Goal: Transaction & Acquisition: Purchase product/service

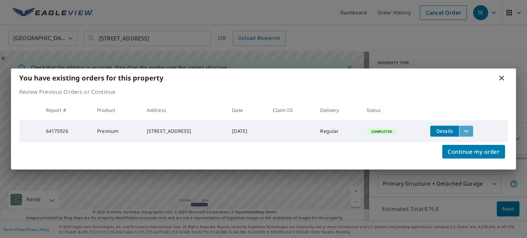
click at [470, 127] on icon "filesDropdownBtn-64175926" at bounding box center [466, 131] width 8 height 8
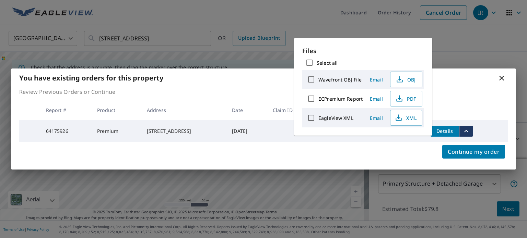
click at [313, 62] on input "Select all" at bounding box center [309, 63] width 14 height 14
checkbox input "true"
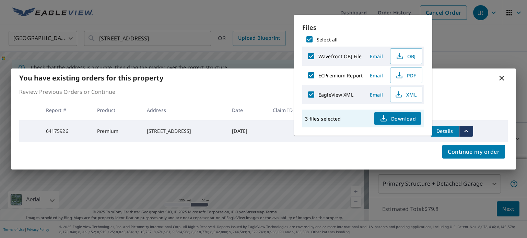
click at [395, 115] on span "Download" at bounding box center [398, 119] width 36 height 8
click at [209, 47] on div "You have existing orders for this property Review Previous Orders or Continue R…" at bounding box center [263, 119] width 527 height 238
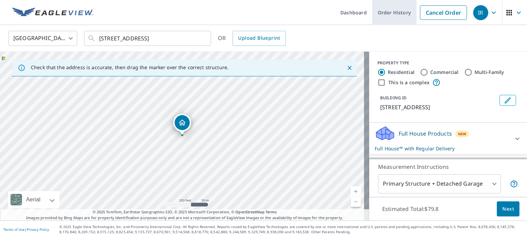
drag, startPoint x: 433, startPoint y: 10, endPoint x: 418, endPoint y: 17, distance: 16.3
click at [433, 10] on link "Cancel Order" at bounding box center [443, 12] width 47 height 14
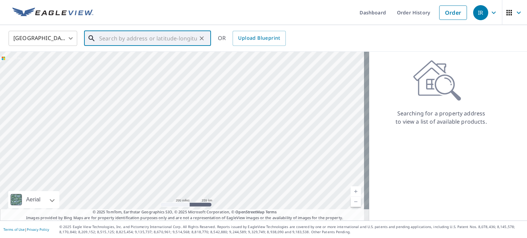
click at [168, 39] on input "text" at bounding box center [148, 38] width 98 height 19
paste input "[STREET_ADDRESS]"
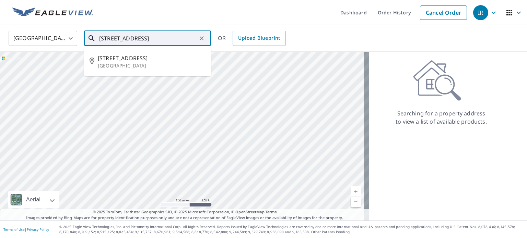
type input "[STREET_ADDRESS]"
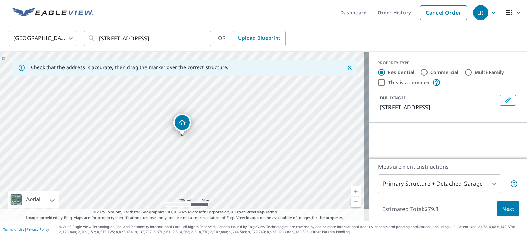
click at [184, 117] on div "Dropped pin, building 1, Residential property, 6717 Canyon Rd Sanger, TX 76266" at bounding box center [182, 122] width 15 height 15
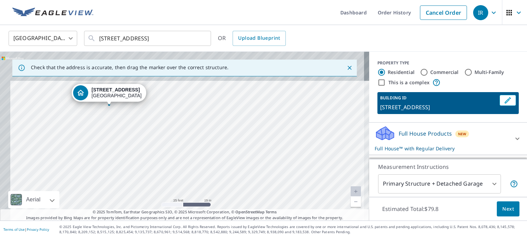
drag, startPoint x: 240, startPoint y: 105, endPoint x: 259, endPoint y: 162, distance: 60.2
click at [259, 162] on div "[STREET_ADDRESS][PERSON_NAME]" at bounding box center [184, 136] width 369 height 169
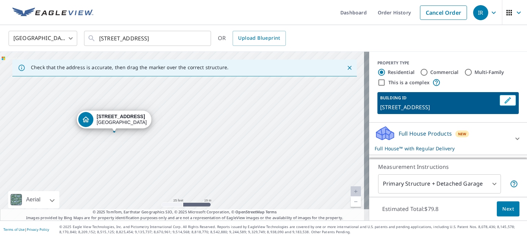
drag, startPoint x: 262, startPoint y: 129, endPoint x: 267, endPoint y: 155, distance: 27.3
click at [267, 155] on div "[STREET_ADDRESS][PERSON_NAME]" at bounding box center [184, 136] width 369 height 169
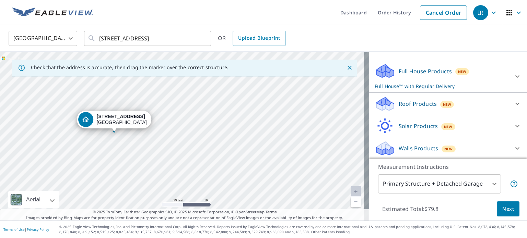
click at [389, 107] on icon at bounding box center [385, 104] width 21 height 16
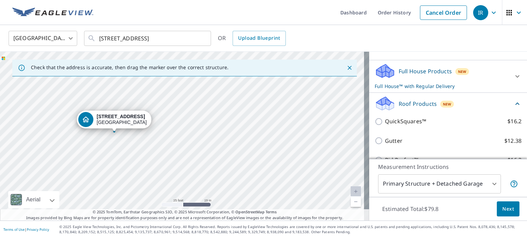
scroll to position [62, 0]
click at [389, 106] on icon at bounding box center [385, 104] width 21 height 16
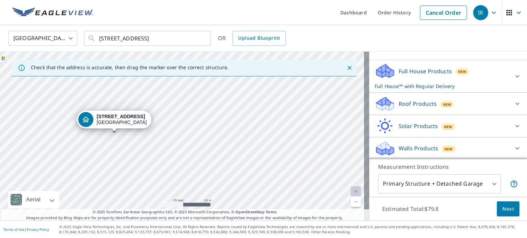
click at [388, 74] on icon at bounding box center [385, 74] width 18 height 8
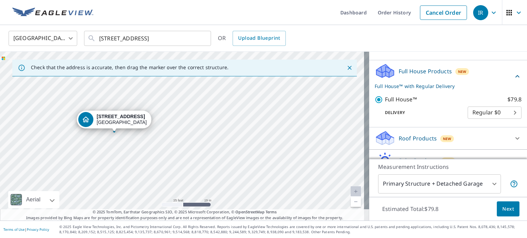
click at [502, 209] on span "Next" at bounding box center [508, 209] width 12 height 9
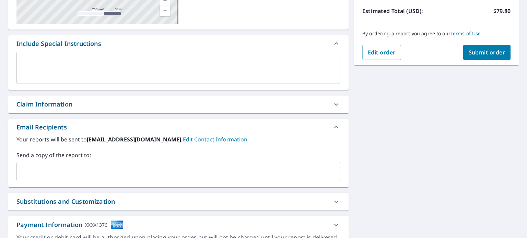
scroll to position [160, 0]
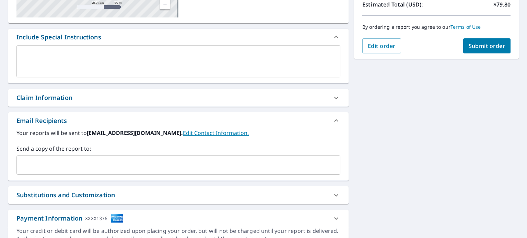
click at [161, 169] on input "text" at bounding box center [173, 165] width 307 height 13
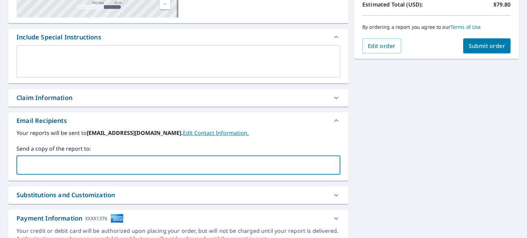
paste input "[EMAIL_ADDRESS][DOMAIN_NAME]"
type input "[EMAIL_ADDRESS][DOMAIN_NAME]"
checkbox input "true"
click at [167, 66] on textarea at bounding box center [178, 62] width 314 height 20
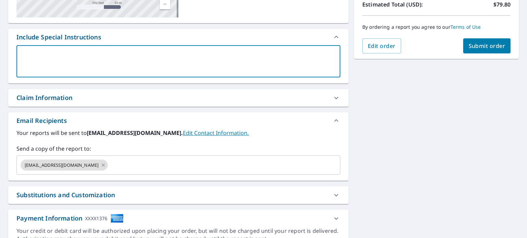
type textarea "P"
type textarea "x"
checkbox input "true"
type textarea "Pl"
type textarea "x"
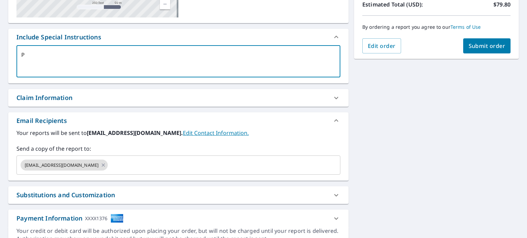
checkbox input "true"
type textarea "Ple"
type textarea "x"
checkbox input "true"
type textarea "Plea"
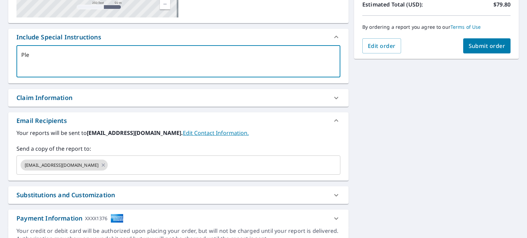
type textarea "x"
checkbox input "true"
type textarea "Pleas"
type textarea "x"
checkbox input "true"
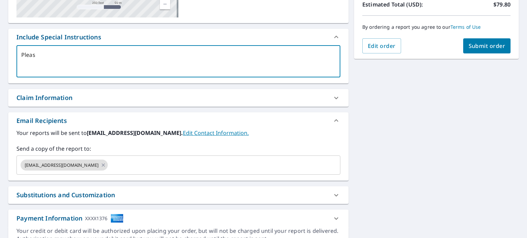
type textarea "Please"
type textarea "x"
checkbox input "true"
type textarea "Please"
type textarea "x"
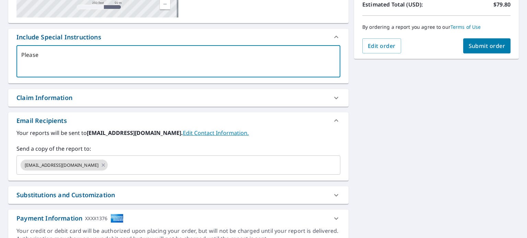
checkbox input "true"
type textarea "Please p"
type textarea "x"
checkbox input "true"
type textarea "Please pr"
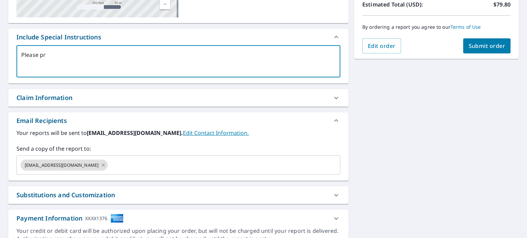
type textarea "x"
checkbox input "true"
type textarea "Please pro"
type textarea "x"
checkbox input "true"
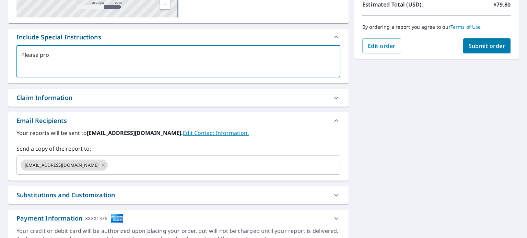
type textarea "Please prov"
type textarea "x"
checkbox input "true"
type textarea "Please provi"
type textarea "x"
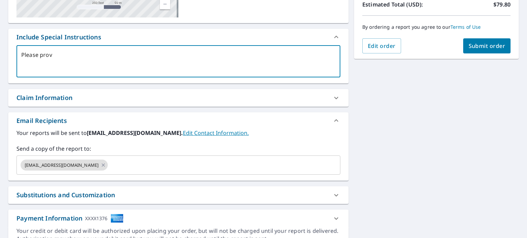
checkbox input "true"
type textarea "Please provid"
type textarea "x"
checkbox input "true"
type textarea "Please provide"
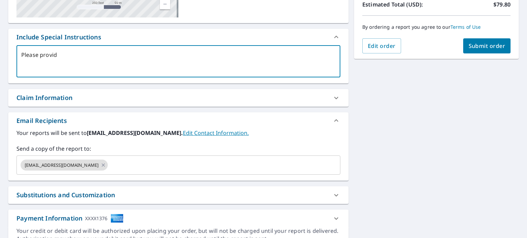
type textarea "x"
checkbox input "true"
type textarea "Please provide"
type textarea "x"
checkbox input "true"
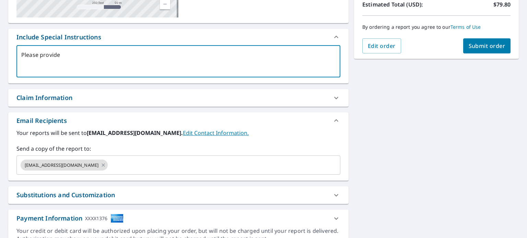
type textarea "Please provide t"
type textarea "x"
checkbox input "true"
type textarea "Please provide te"
type textarea "x"
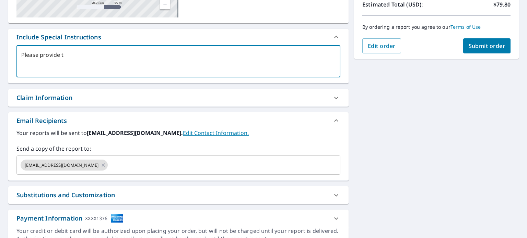
checkbox input "true"
type textarea "Please provide t"
type textarea "x"
checkbox input "true"
type textarea "Please provide"
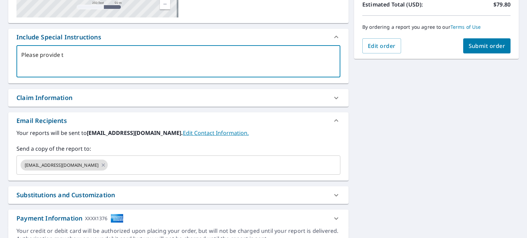
type textarea "x"
checkbox input "true"
type textarea "Please provide h"
type textarea "x"
checkbox input "true"
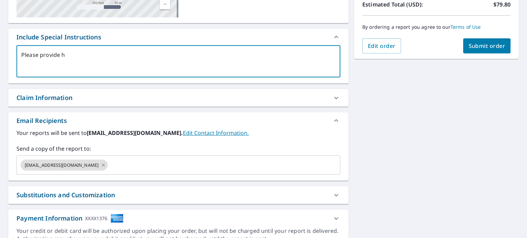
type textarea "Please provide he"
type textarea "x"
checkbox input "true"
type textarea "Please provide h"
type textarea "x"
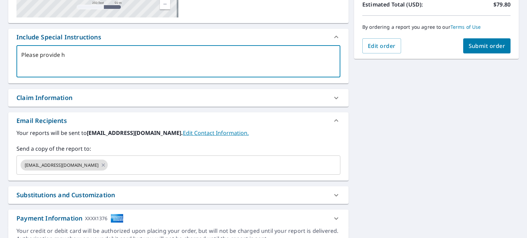
checkbox input "true"
type textarea "Please provide"
type textarea "x"
checkbox input "true"
type textarea "Please provide t"
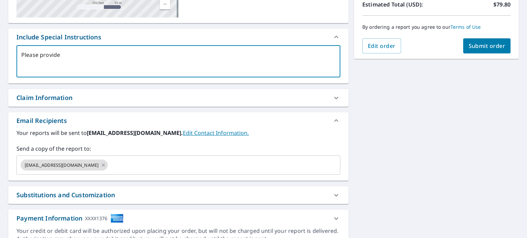
type textarea "x"
checkbox input "true"
type textarea "Please provide th"
type textarea "x"
checkbox input "true"
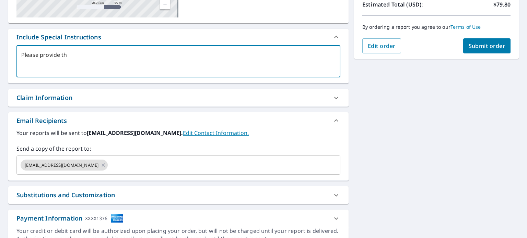
type textarea "Please provide the"
type textarea "x"
checkbox input "true"
type textarea "Please provide the"
type textarea "x"
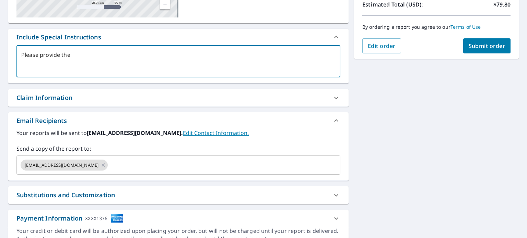
checkbox input "true"
type textarea "Please provide the u"
type textarea "x"
checkbox input "true"
type textarea "Please provide the up"
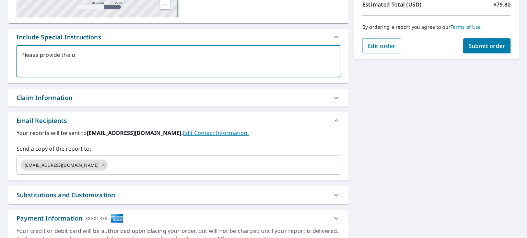
type textarea "x"
checkbox input "true"
type textarea "Please provide the upd"
type textarea "x"
checkbox input "true"
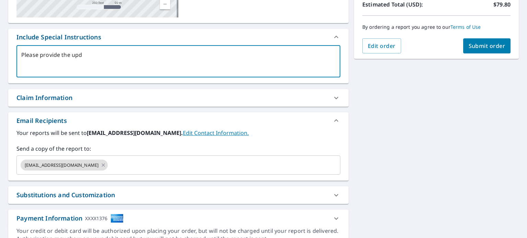
type textarea "Please provide the upda"
type textarea "x"
checkbox input "true"
type textarea "Please provide the updat"
type textarea "x"
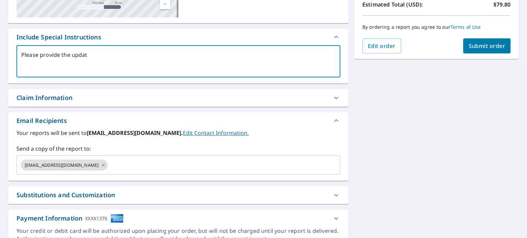
checkbox input "true"
type textarea "Please provide the update"
type textarea "x"
checkbox input "true"
type textarea "Please provide the updated"
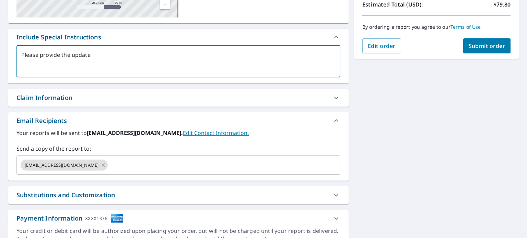
type textarea "x"
checkbox input "true"
type textarea "Please provide the updated"
type textarea "x"
checkbox input "true"
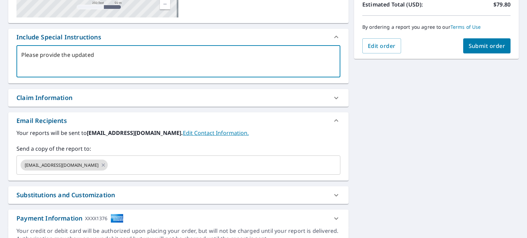
type textarea "Please provide the updated o"
type textarea "x"
checkbox input "true"
type textarea "Please provide the updated on"
type textarea "x"
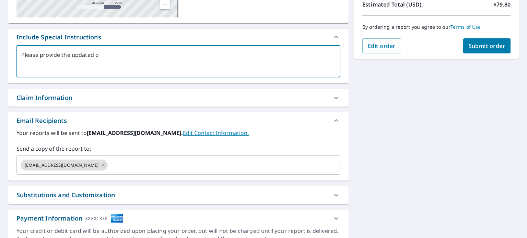
checkbox input "true"
type textarea "Please provide the updated one"
type textarea "x"
checkbox input "true"
type textarea "Please provide the updated one."
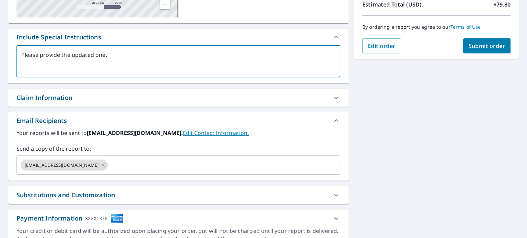
type textarea "x"
checkbox input "true"
type textarea "Please provide the updated one."
type textarea "x"
checkbox input "true"
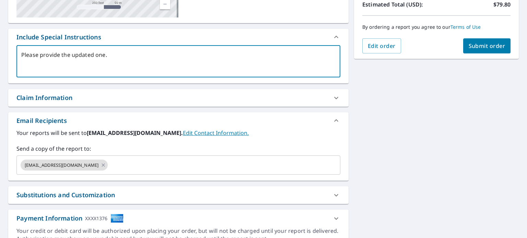
type textarea "Please provide the updated one. T"
type textarea "x"
checkbox input "true"
type textarea "Please provide the updated one. Th"
type textarea "x"
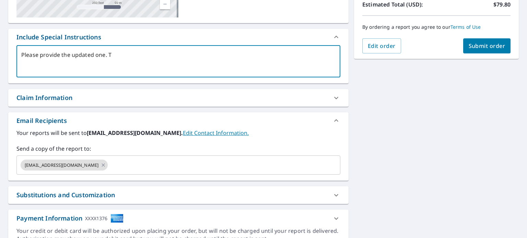
checkbox input "true"
type textarea "Please provide the updated one. Than"
type textarea "x"
checkbox input "true"
type textarea "Please provide the updated one. Thank"
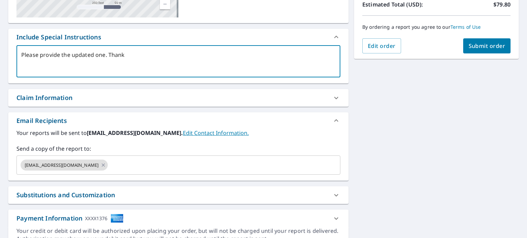
type textarea "x"
checkbox input "true"
type textarea "Please provide the updated one. Thank"
type textarea "x"
checkbox input "true"
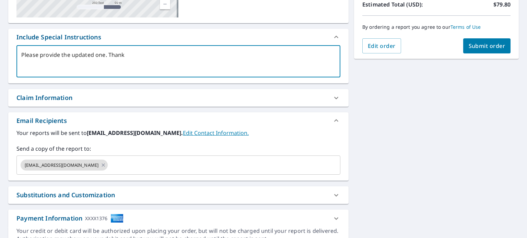
type textarea "Please provide the updated one. Thank t"
type textarea "x"
checkbox input "true"
type textarea "Please provide the updated one. Thank to"
type textarea "x"
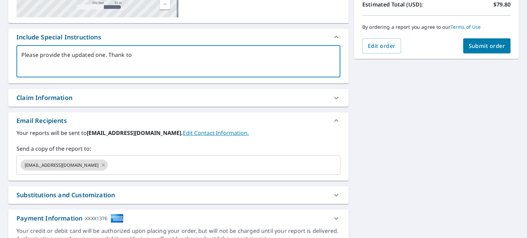
checkbox input "true"
type textarea "Please provide the updated one. Thank toy"
type textarea "x"
checkbox input "true"
type textarea "Please provide the updated one. Thank to"
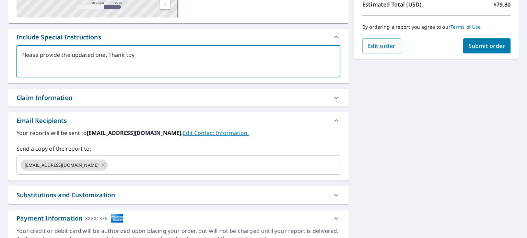
type textarea "x"
checkbox input "true"
type textarea "Please provide the updated one. Thank t"
type textarea "x"
checkbox input "true"
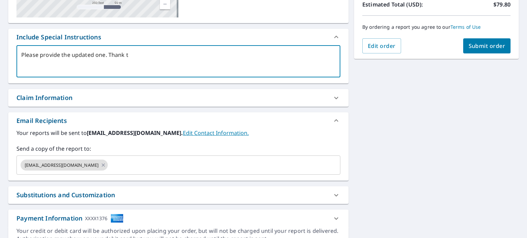
type textarea "Please provide the updated one. Thank"
type textarea "x"
checkbox input "true"
type textarea "Please provide the updated one. Thank y"
type textarea "x"
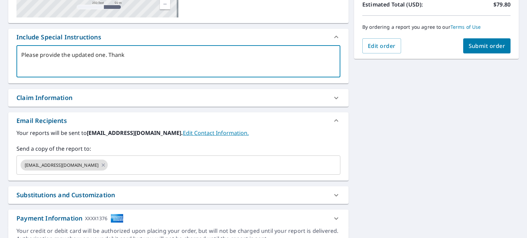
checkbox input "true"
type textarea "Please provide the updated one. Thank yo"
type textarea "x"
checkbox input "true"
type textarea "Please provide the updated one. Thank you"
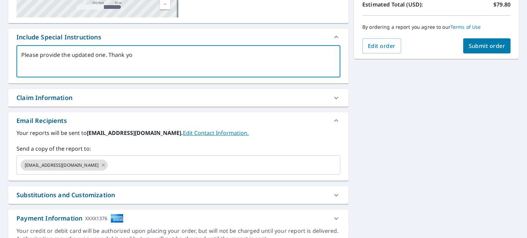
type textarea "x"
checkbox input "true"
type textarea "Please provide the updated one. Thank you!"
type textarea "x"
checkbox input "true"
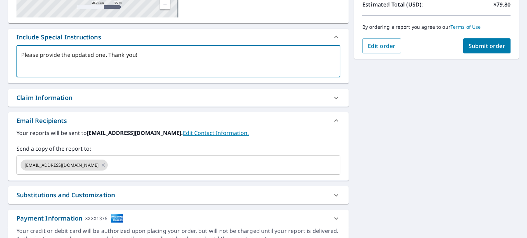
scroll to position [0, 0]
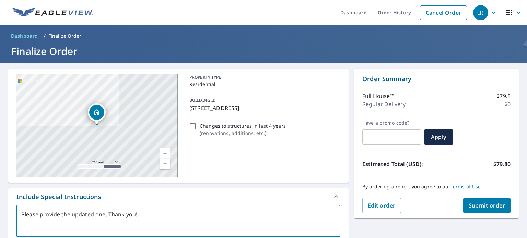
type textarea "Please provide the updated one. Thank you!"
click at [476, 207] on span "Submit order" at bounding box center [487, 206] width 37 height 8
type textarea "x"
checkbox input "true"
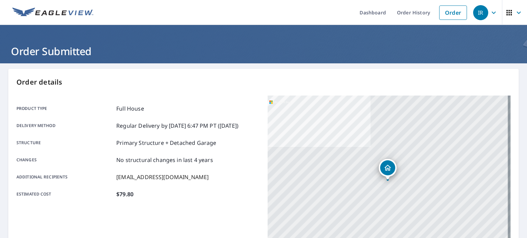
drag, startPoint x: 407, startPoint y: 9, endPoint x: 324, endPoint y: 0, distance: 83.6
click at [407, 9] on link "Order History" at bounding box center [414, 12] width 44 height 25
